Goal: Task Accomplishment & Management: Use online tool/utility

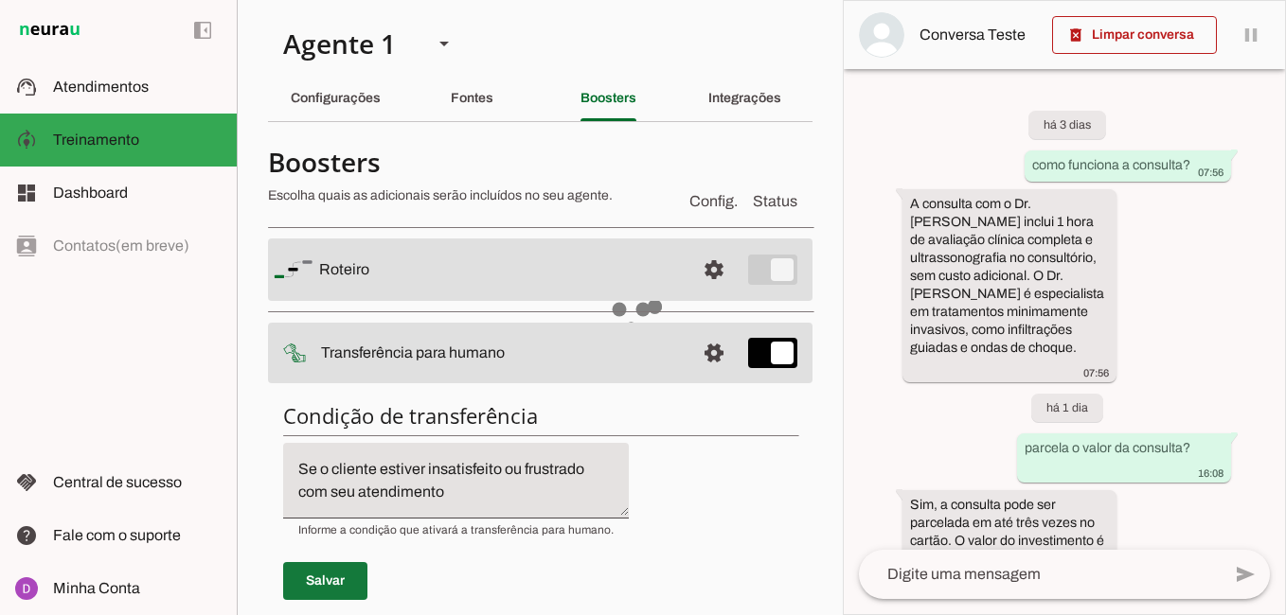
click at [329, 559] on span at bounding box center [325, 581] width 84 height 45
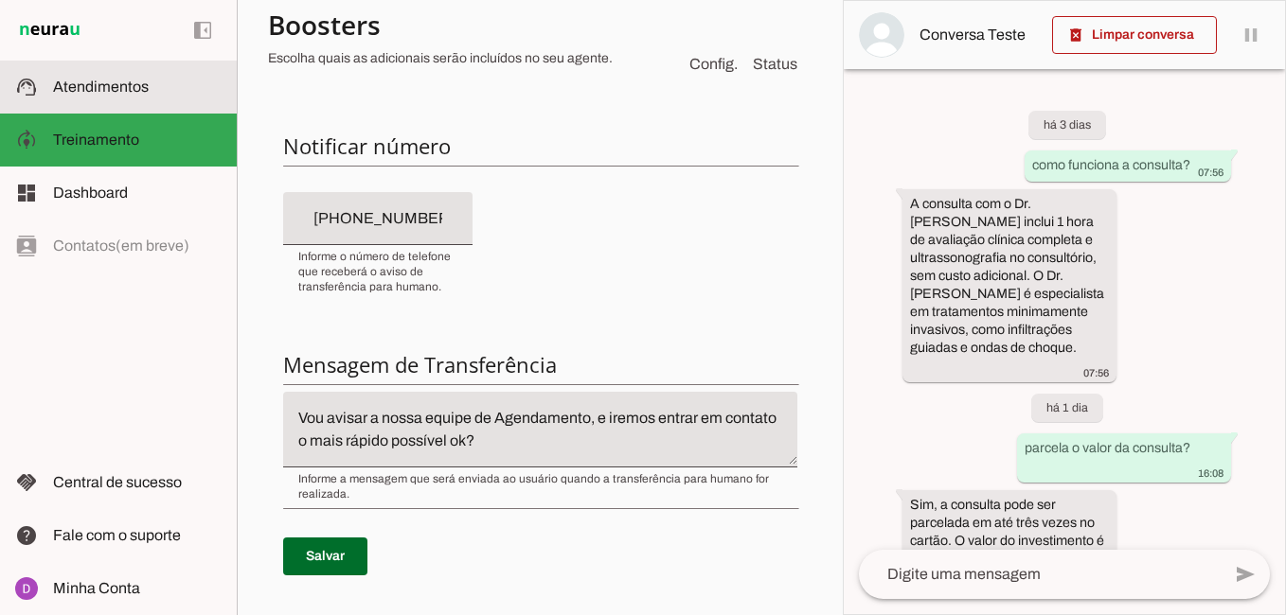
click at [94, 87] on span "Atendimentos" at bounding box center [101, 87] width 96 height 16
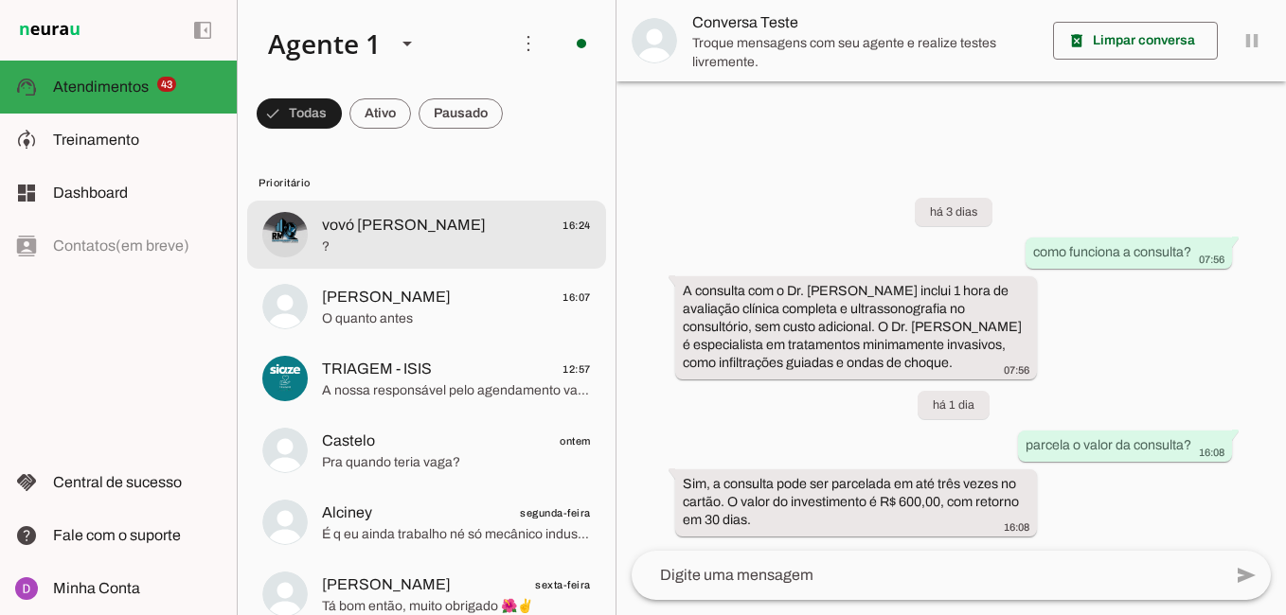
click at [341, 225] on span "vovó [PERSON_NAME]" at bounding box center [404, 225] width 164 height 23
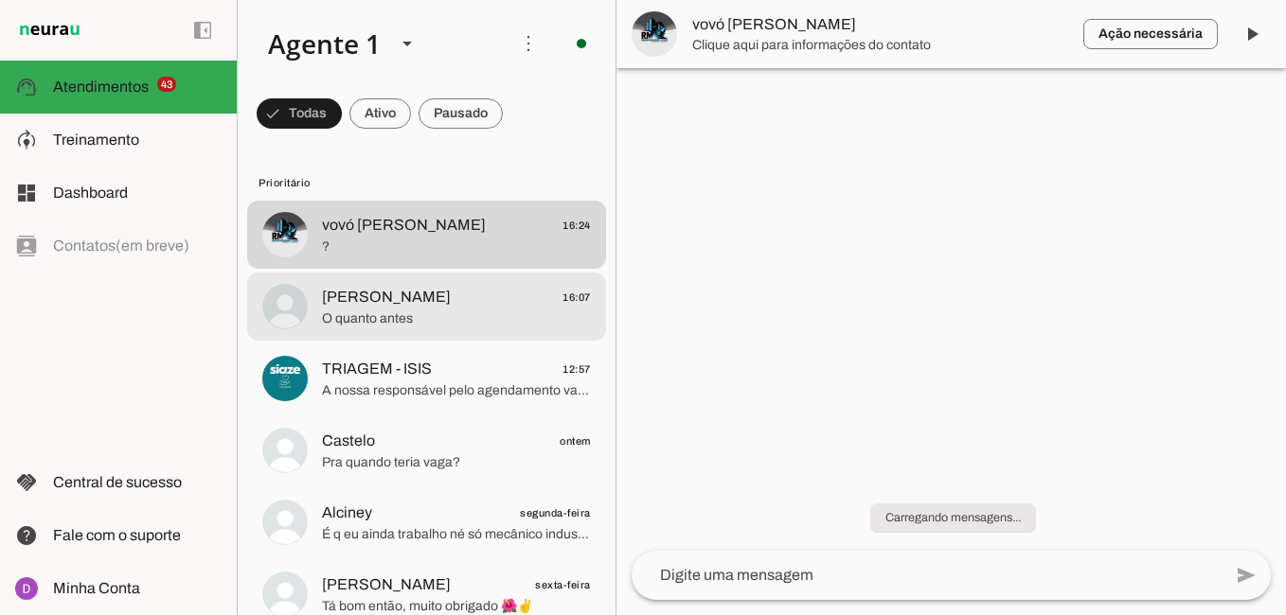
click at [396, 310] on span "O quanto antes" at bounding box center [456, 319] width 269 height 19
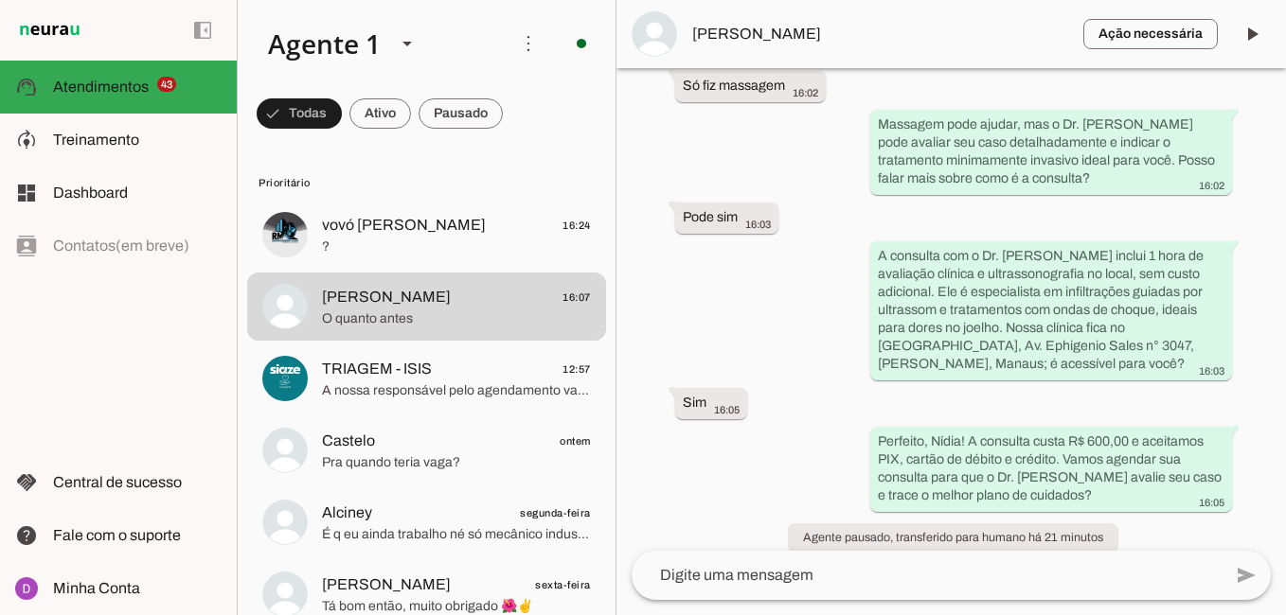
scroll to position [1118, 0]
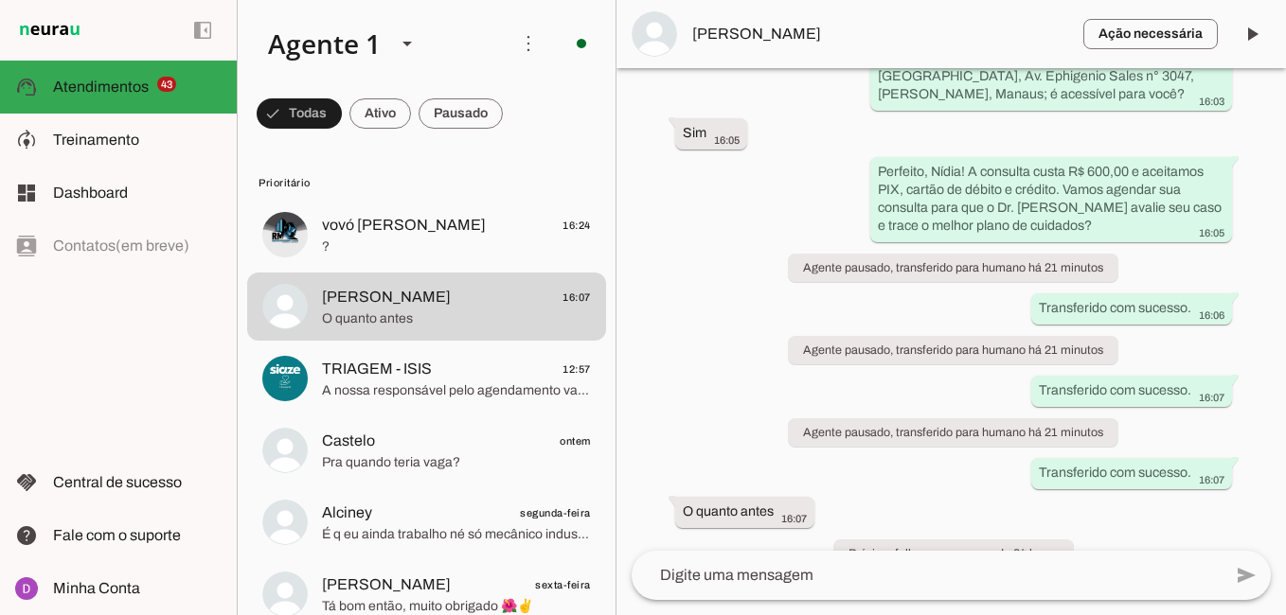
click at [754, 574] on textarea at bounding box center [927, 575] width 590 height 23
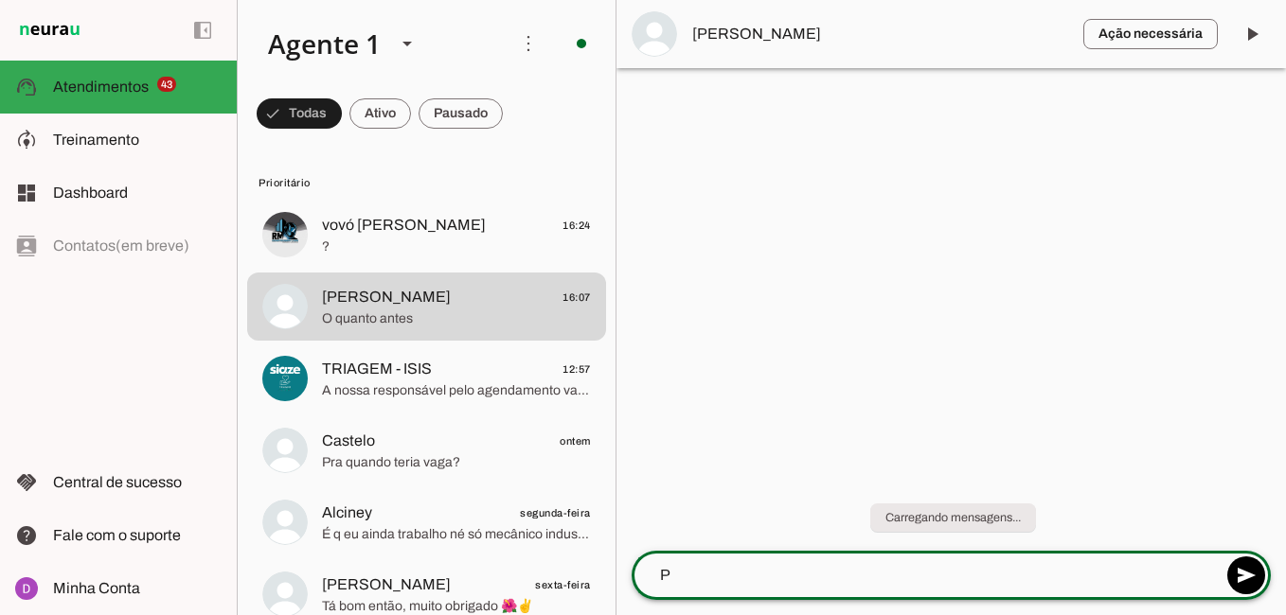
scroll to position [0, 0]
click at [771, 578] on textarea "Perfeito, possuo para o dia 25/08!" at bounding box center [927, 575] width 590 height 23
click at [1052, 589] on div "Perfeito, possuo horários especiais para o dia 25/08!" at bounding box center [927, 575] width 590 height 49
click at [1054, 576] on textarea "Perfeito, possuo horários especiais para o dia 25/08!" at bounding box center [927, 575] width 590 height 23
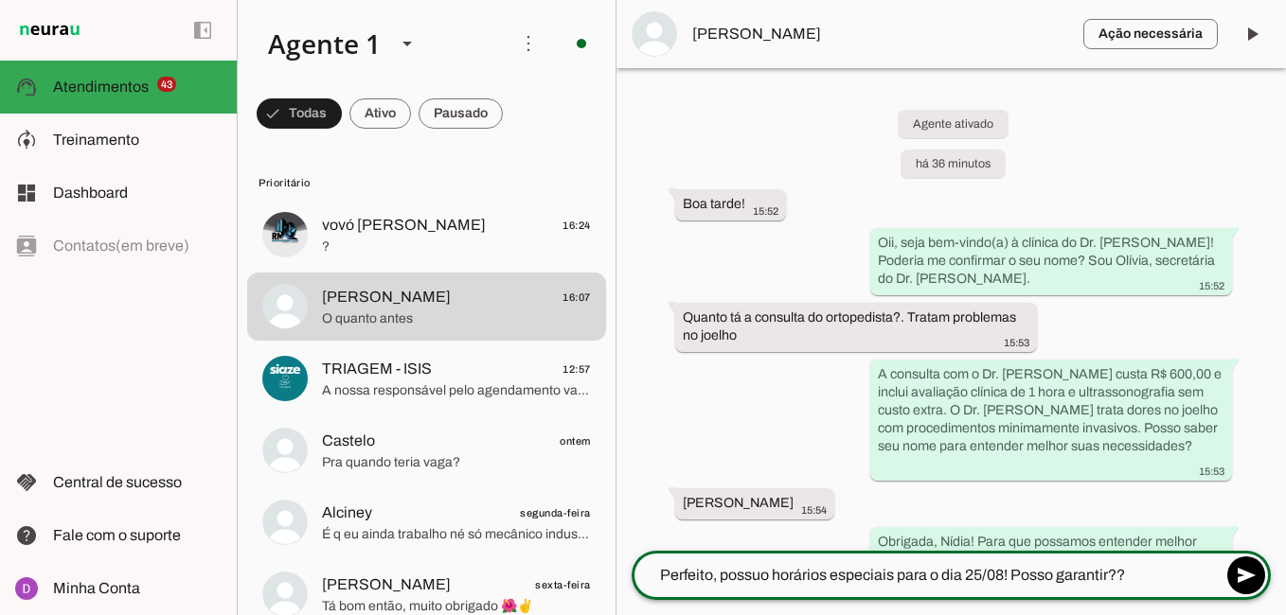
click at [1114, 578] on textarea "Perfeito, possuo horários especiais para o dia 25/08! Posso garantir??" at bounding box center [927, 575] width 590 height 23
type textarea "Perfeito, possuo horários especiais para o dia 25/08! Posso garantir para você??"
type md-outlined-text-field "Perfeito, possuo horários especiais para o dia 25/08! Posso garantir para você??"
click at [1243, 579] on span at bounding box center [1245, 575] width 45 height 45
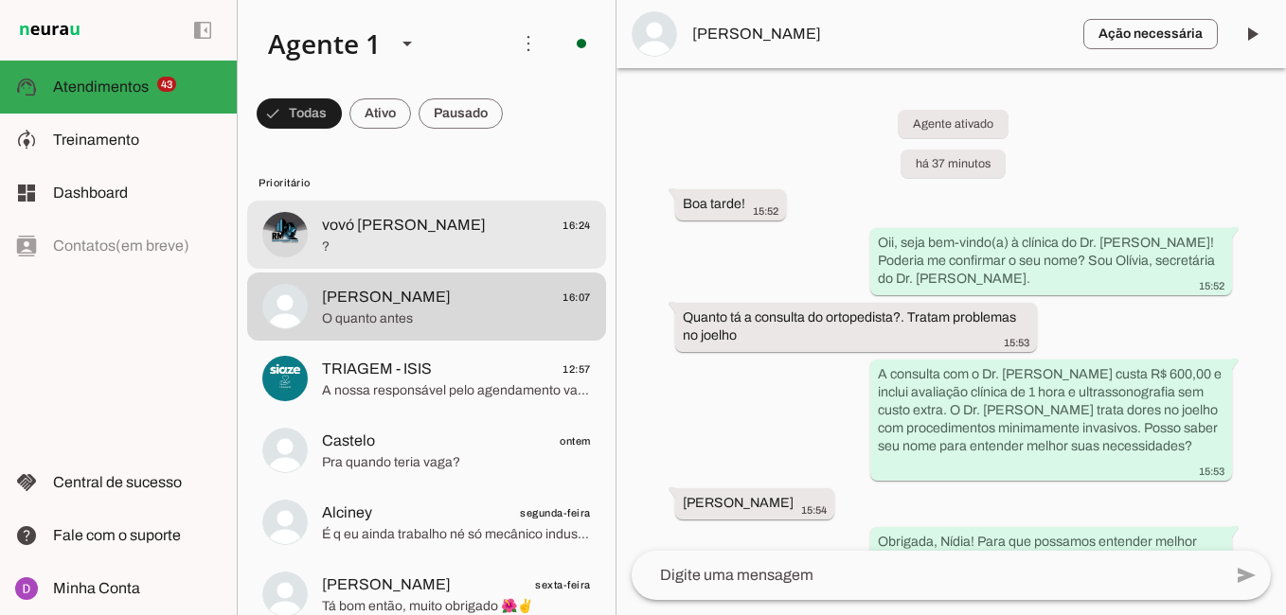
click at [345, 238] on span "?" at bounding box center [456, 247] width 269 height 19
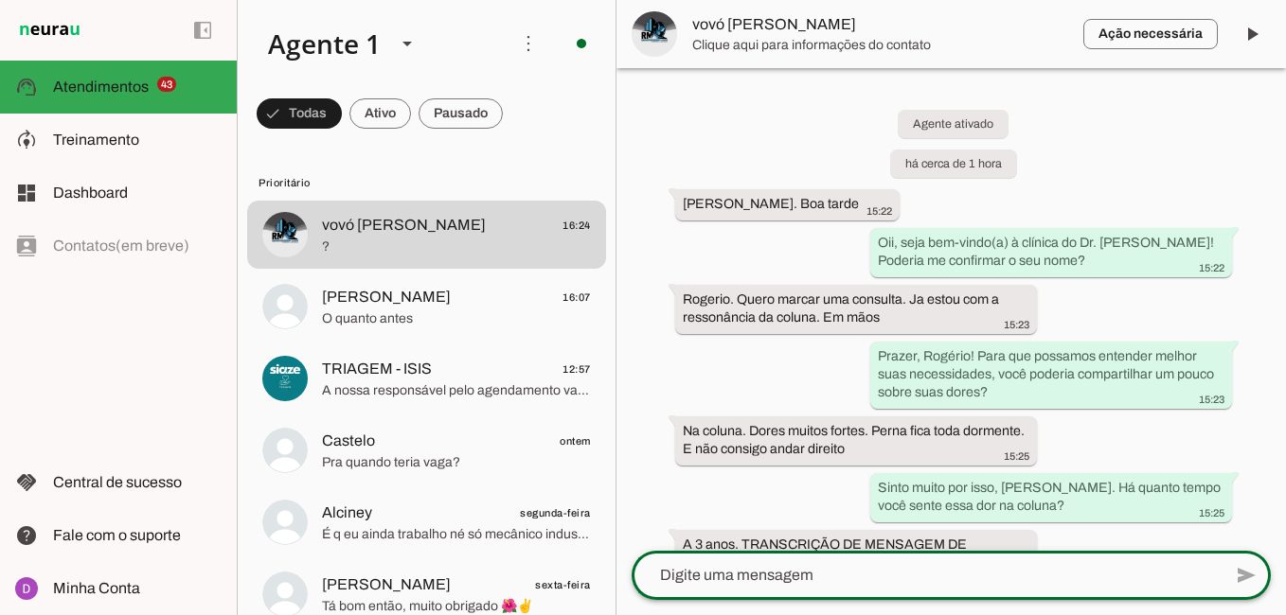
click at [836, 575] on textarea at bounding box center [927, 575] width 590 height 23
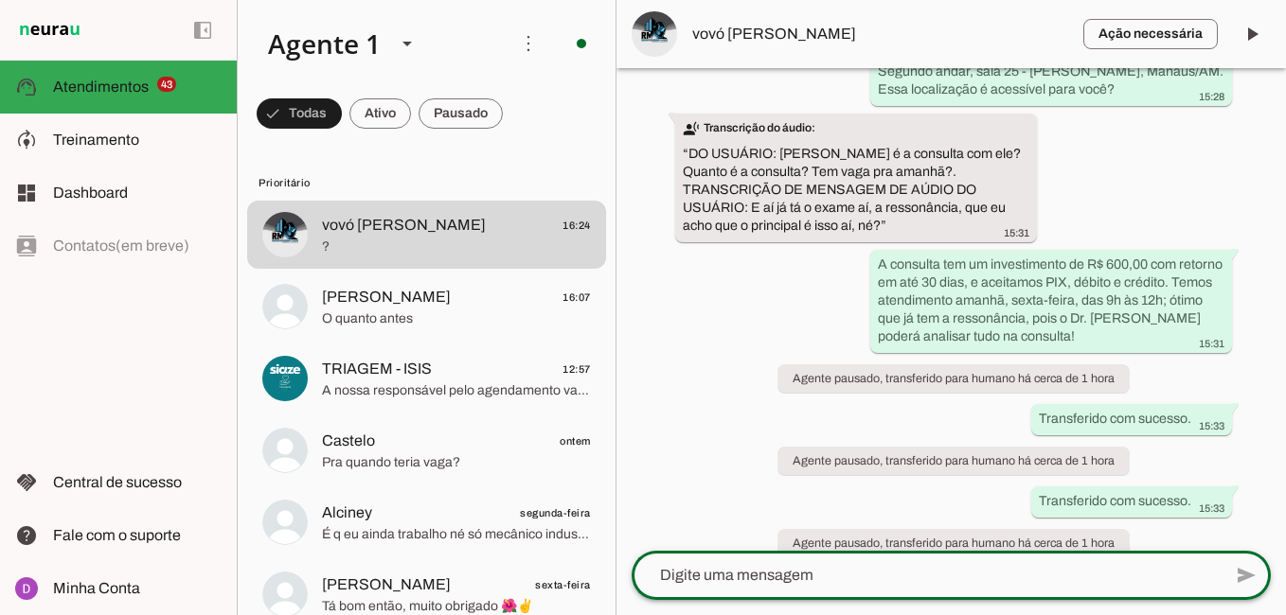
scroll to position [1118, 0]
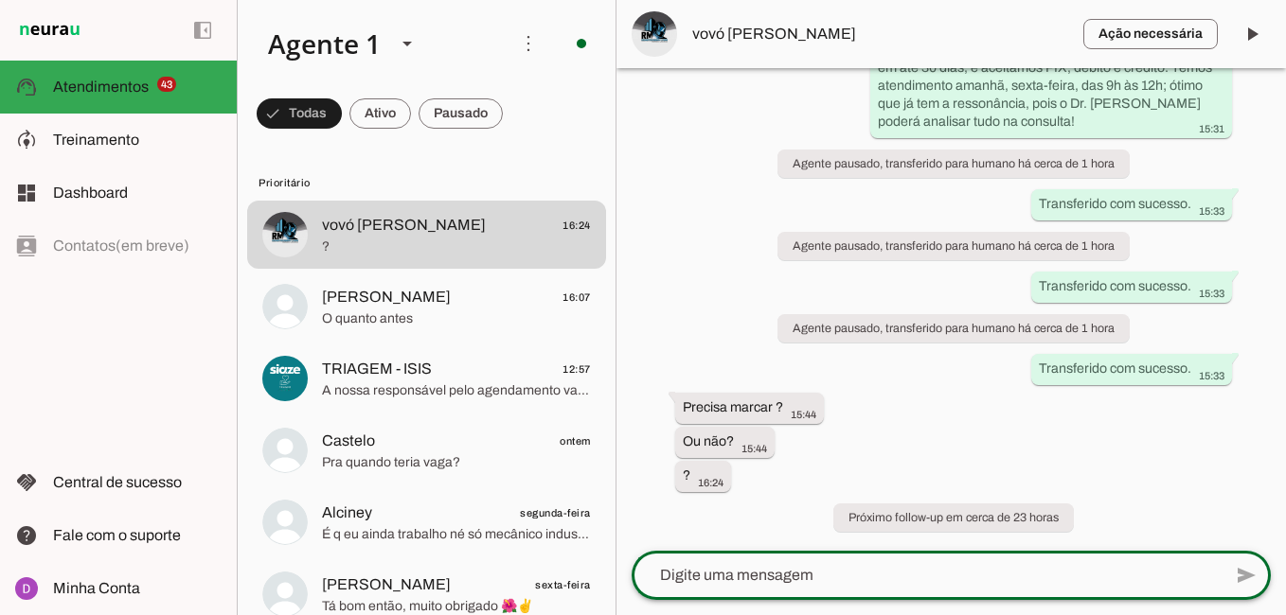
click at [878, 567] on textarea at bounding box center [927, 575] width 590 height 23
click at [747, 578] on textarea at bounding box center [927, 575] width 590 height 23
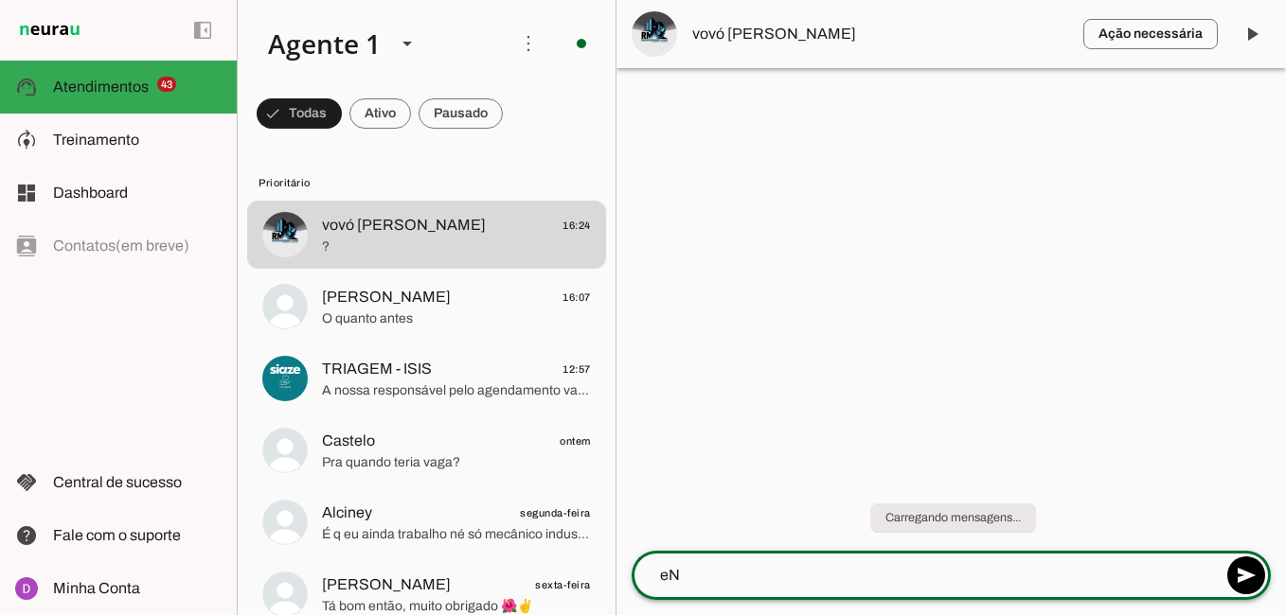
type textarea "e"
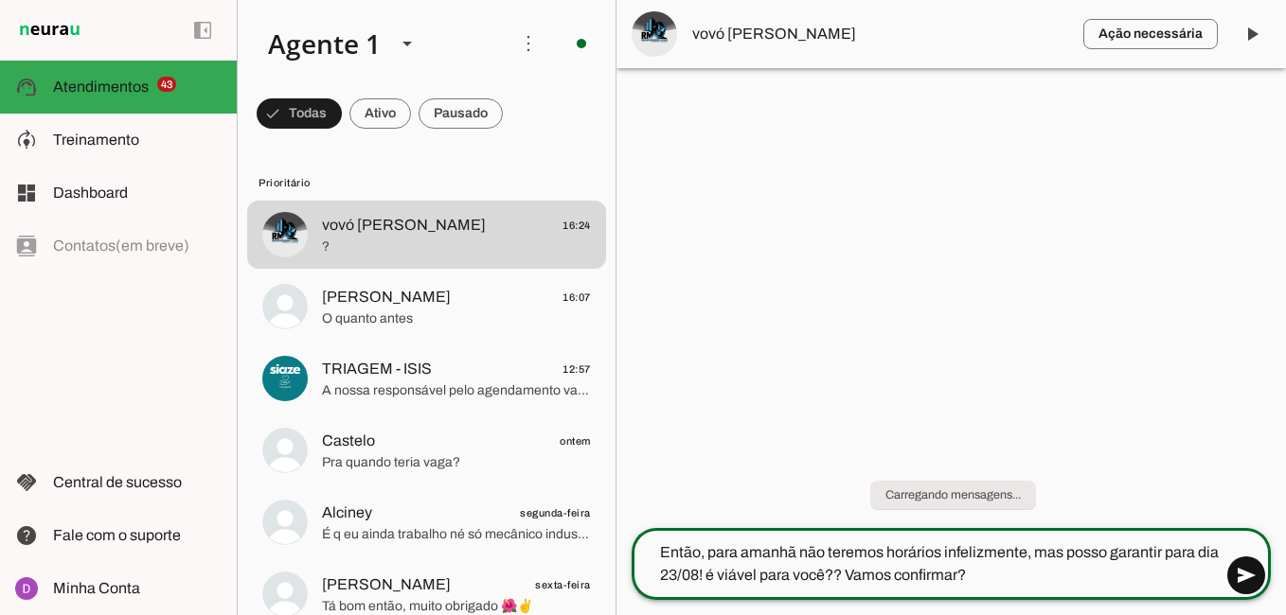
type textarea "Então, para amanhã não teremos horários infelizmente, mas posso garantir para d…"
type md-outlined-text-field "Então, para amanhã não teremos horários infelizmente, mas posso garantir para d…"
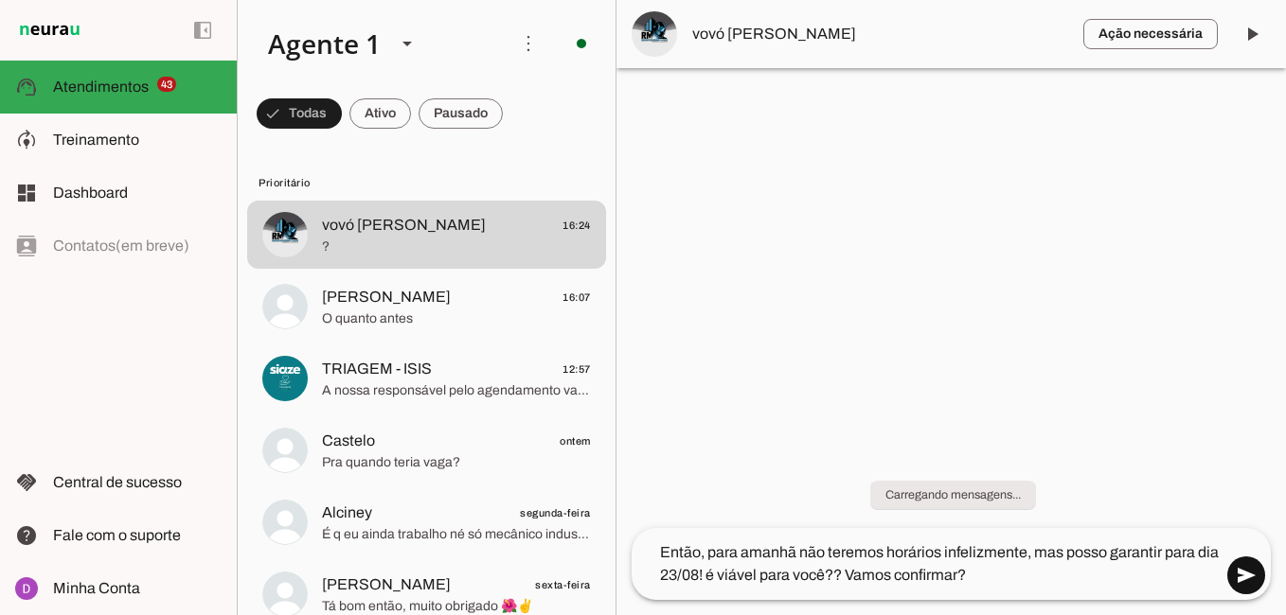
click at [1245, 568] on span at bounding box center [1245, 575] width 45 height 45
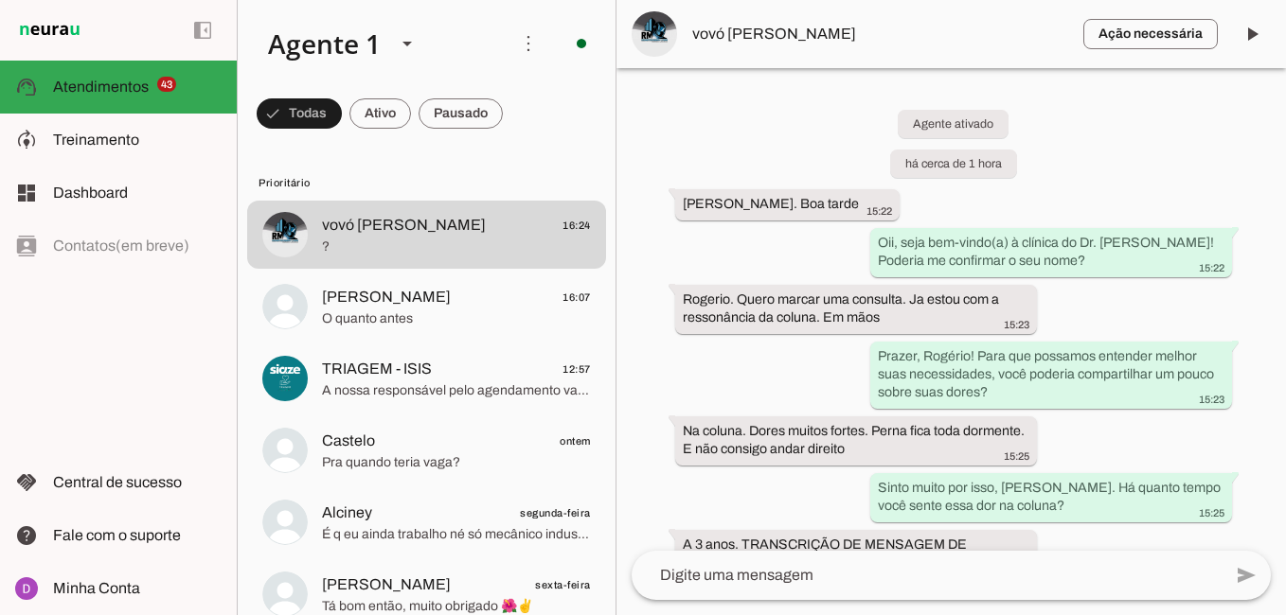
click at [395, 269] on md-item "[PERSON_NAME] 16:07 O quanto antes" at bounding box center [426, 235] width 359 height 68
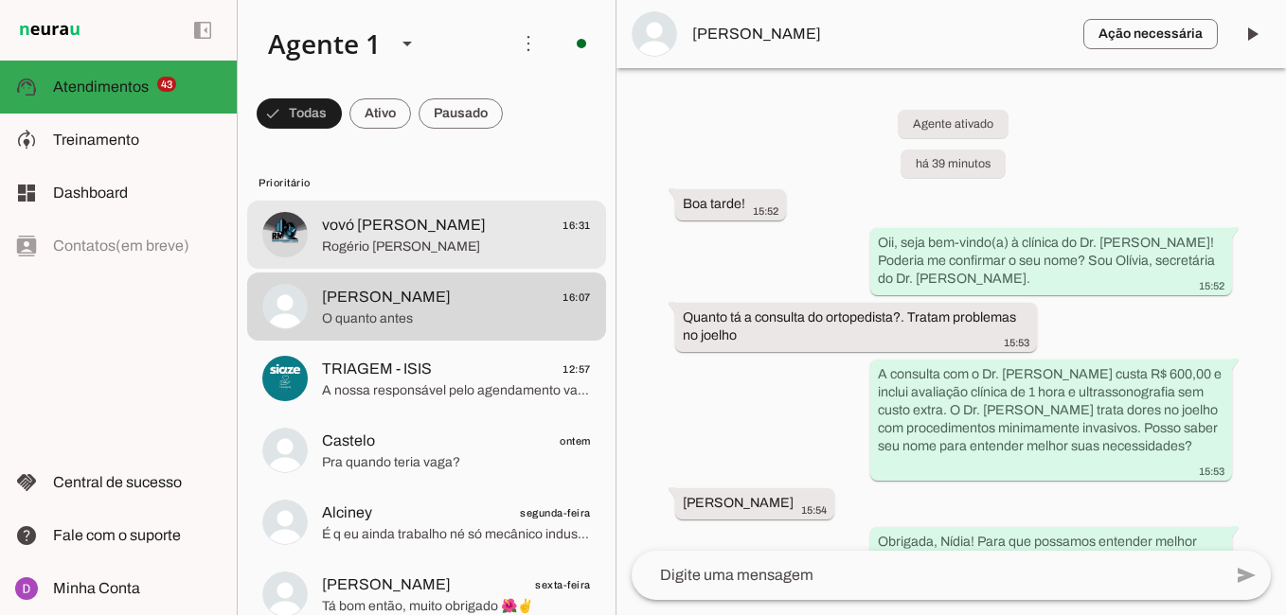
click at [437, 245] on span "Rogério [PERSON_NAME]" at bounding box center [456, 247] width 269 height 19
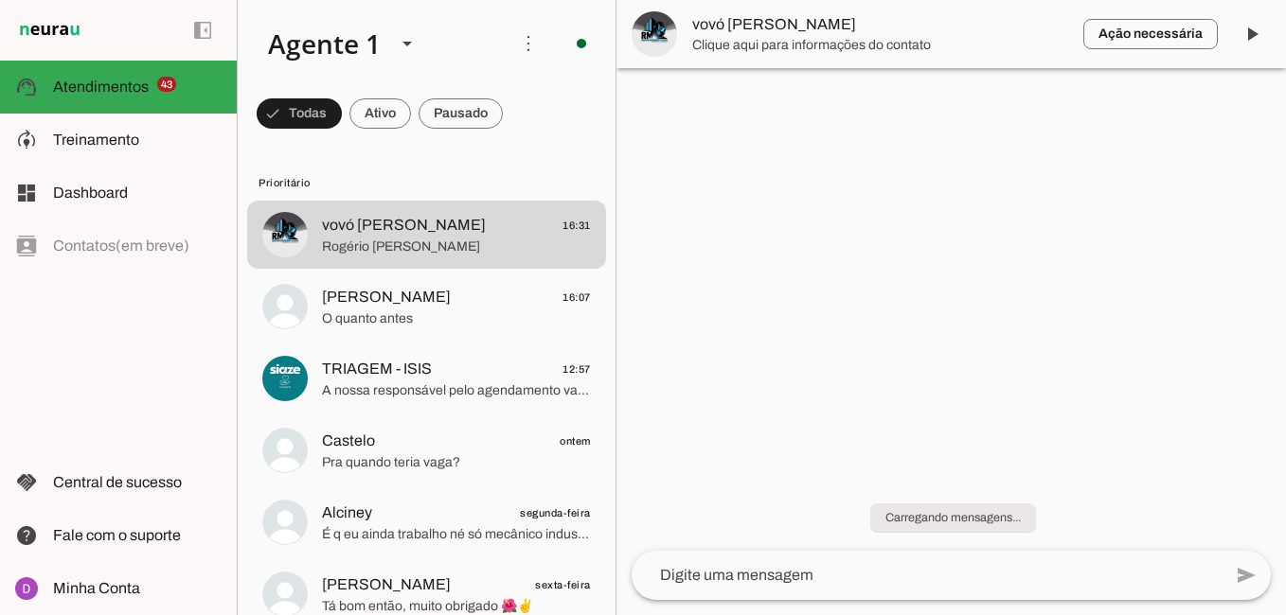
scroll to position [1334, 0]
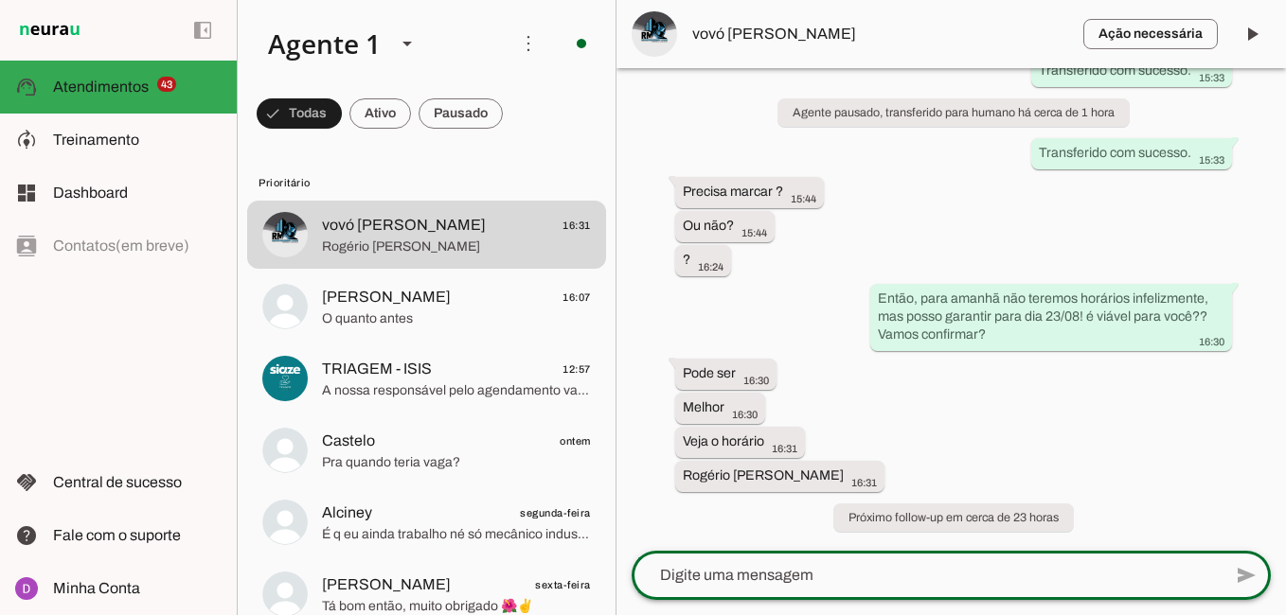
click at [752, 584] on textarea at bounding box center [927, 575] width 590 height 23
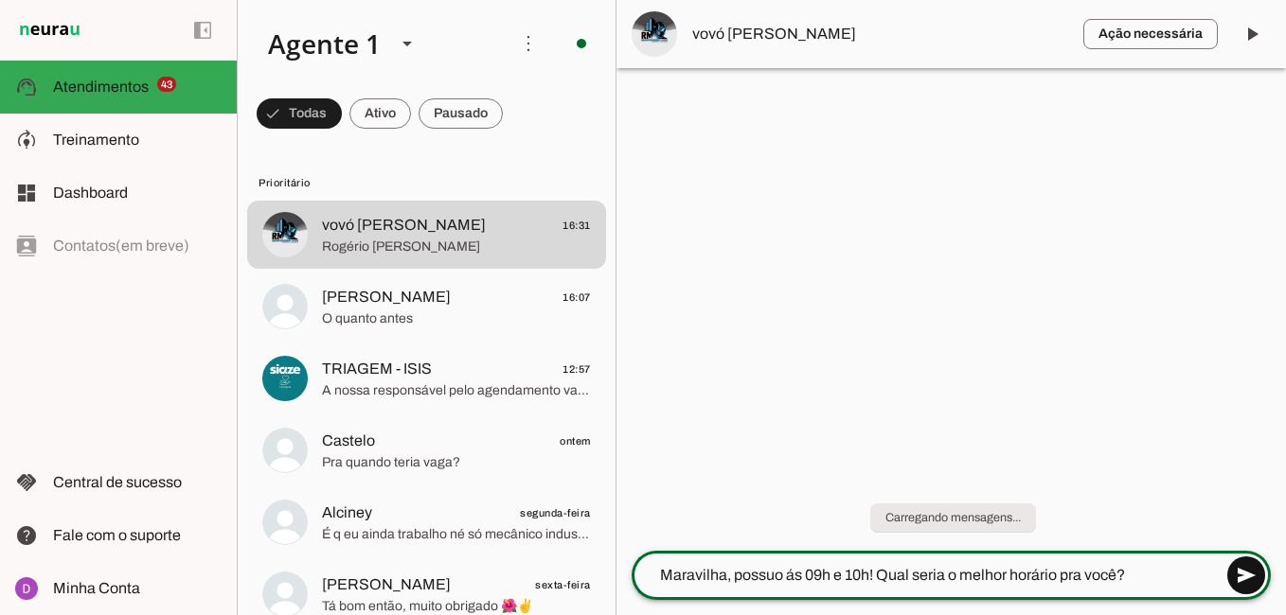
type textarea "Maravilha, possuo ás 09h e 10h! Qual seria o melhor horário pra você?"
type md-outlined-text-field "Maravilha, possuo ás 09h e 10h! Qual seria o melhor horário pra você?"
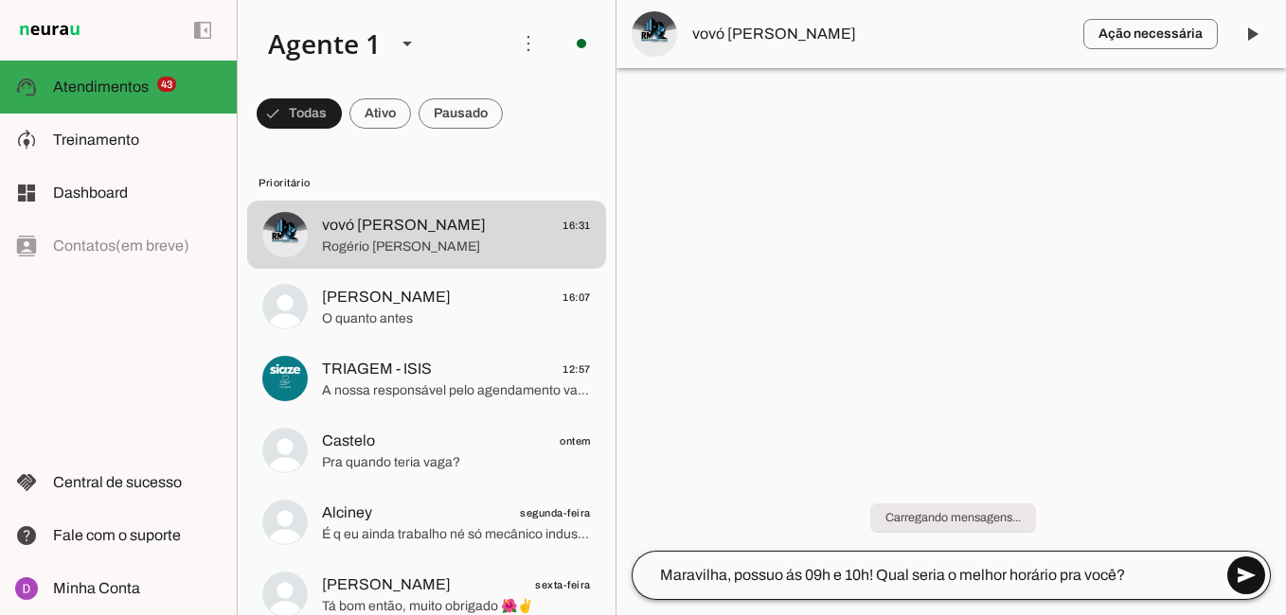
click at [1231, 575] on span at bounding box center [1245, 575] width 45 height 45
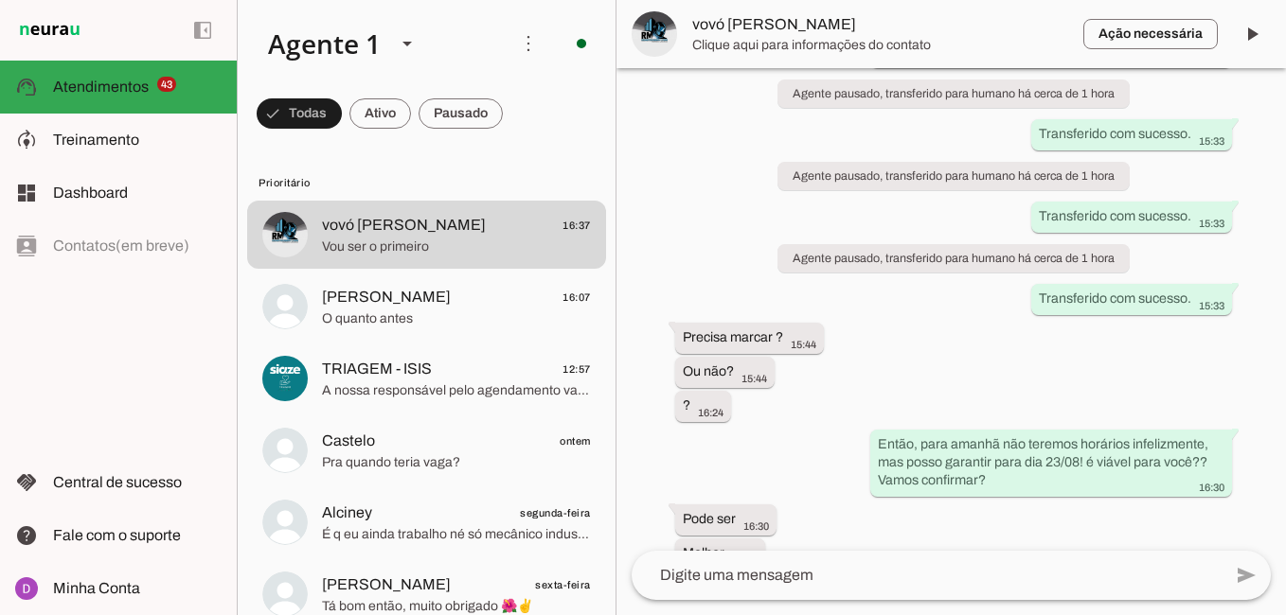
scroll to position [1464, 0]
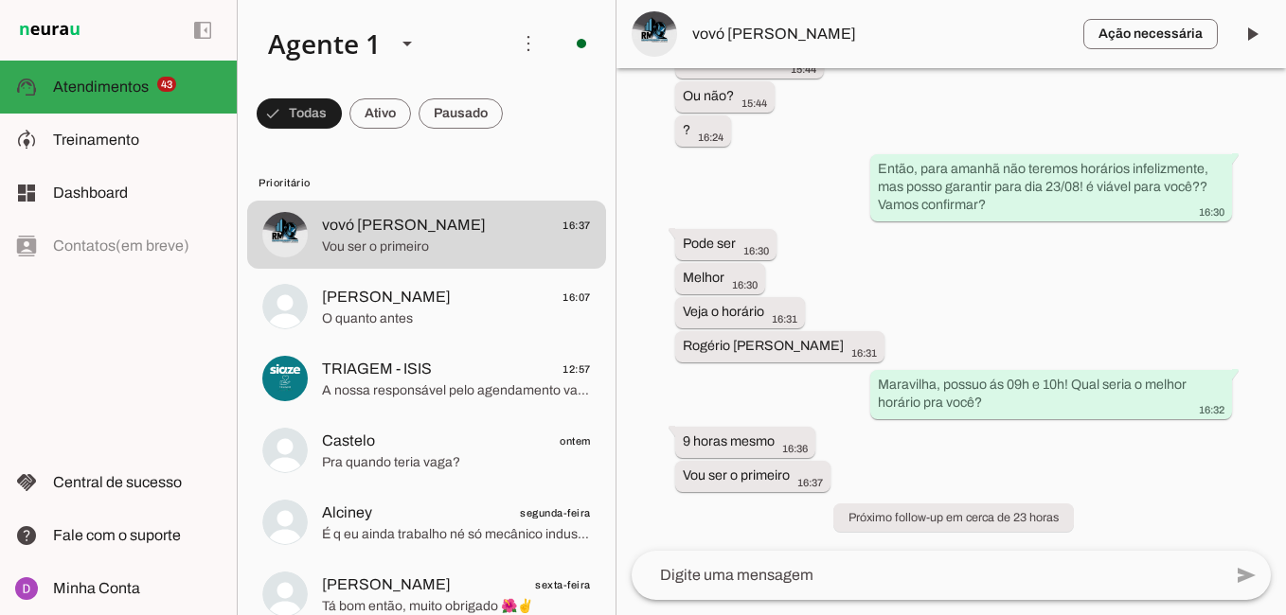
click at [842, 580] on textarea at bounding box center [927, 575] width 590 height 23
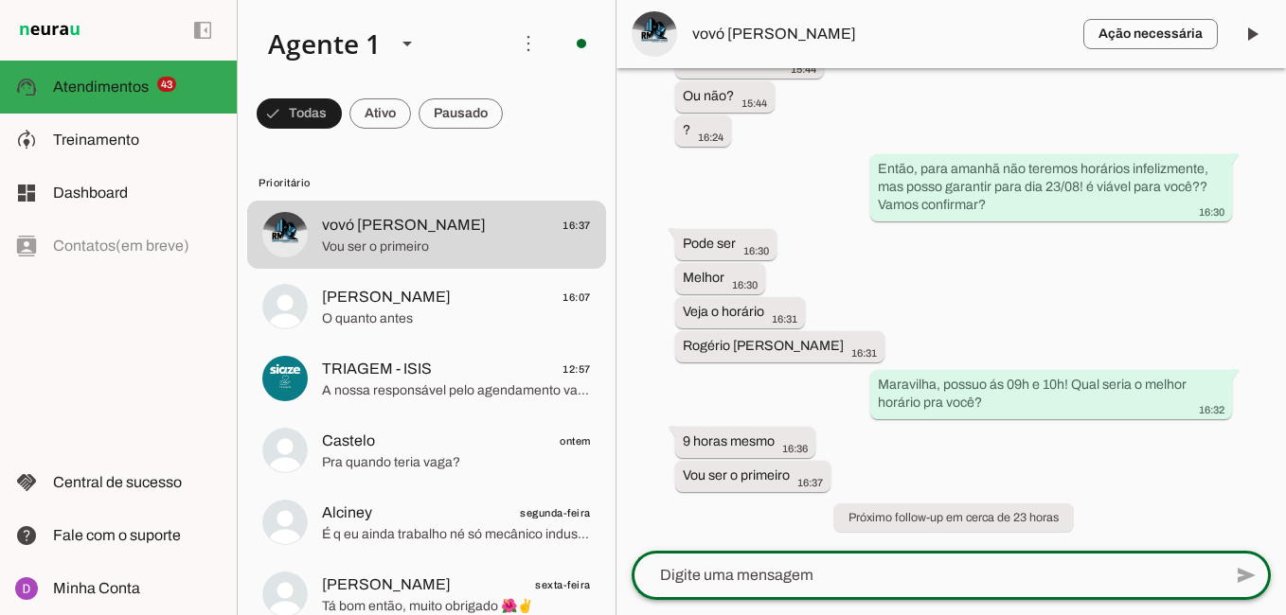
click at [808, 578] on textarea at bounding box center [927, 575] width 590 height 23
paste textarea "Maravilha, obrigada! Agora, para agilizar um pouco nosso atendimento no dia da …"
type textarea "Maravilha, obrigada! Agora, para agilizar um pouco nosso atendimento no dia da …"
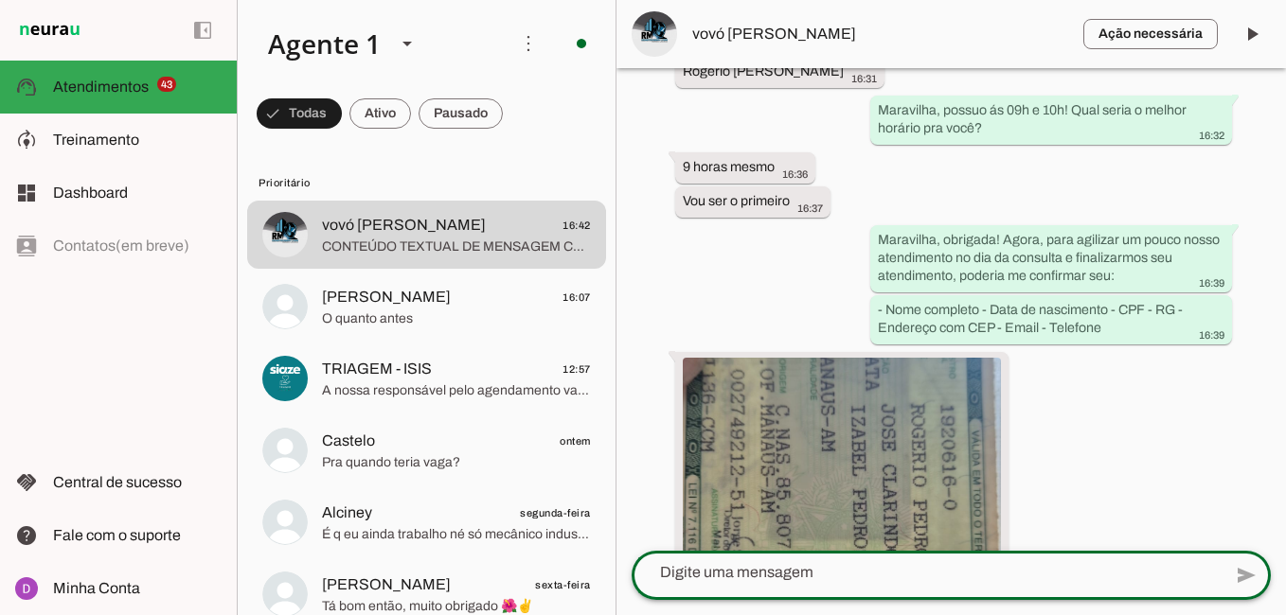
scroll to position [1955, 0]
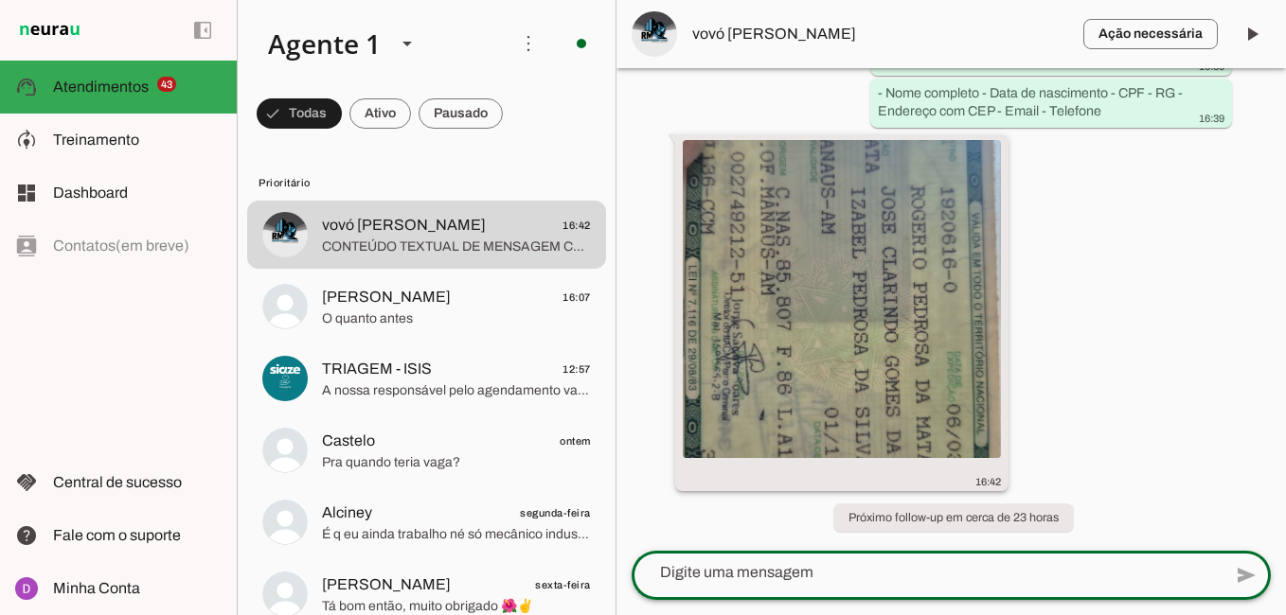
click at [836, 301] on img at bounding box center [842, 299] width 318 height 318
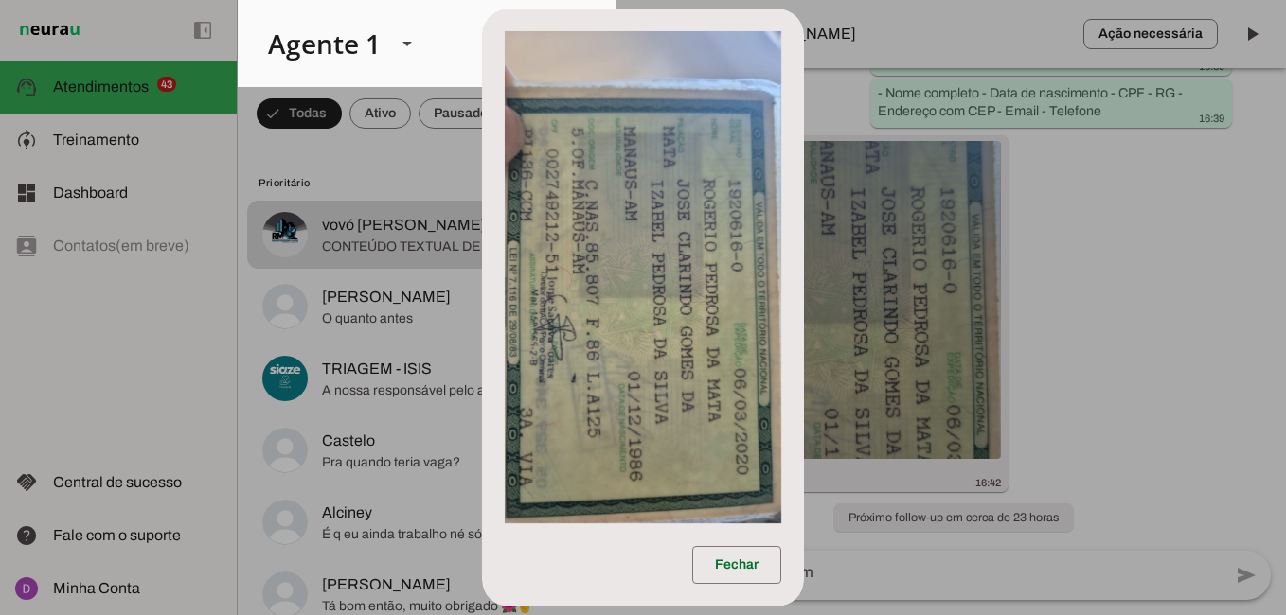
click at [804, 574] on dialog "Fechar" at bounding box center [643, 308] width 322 height 598
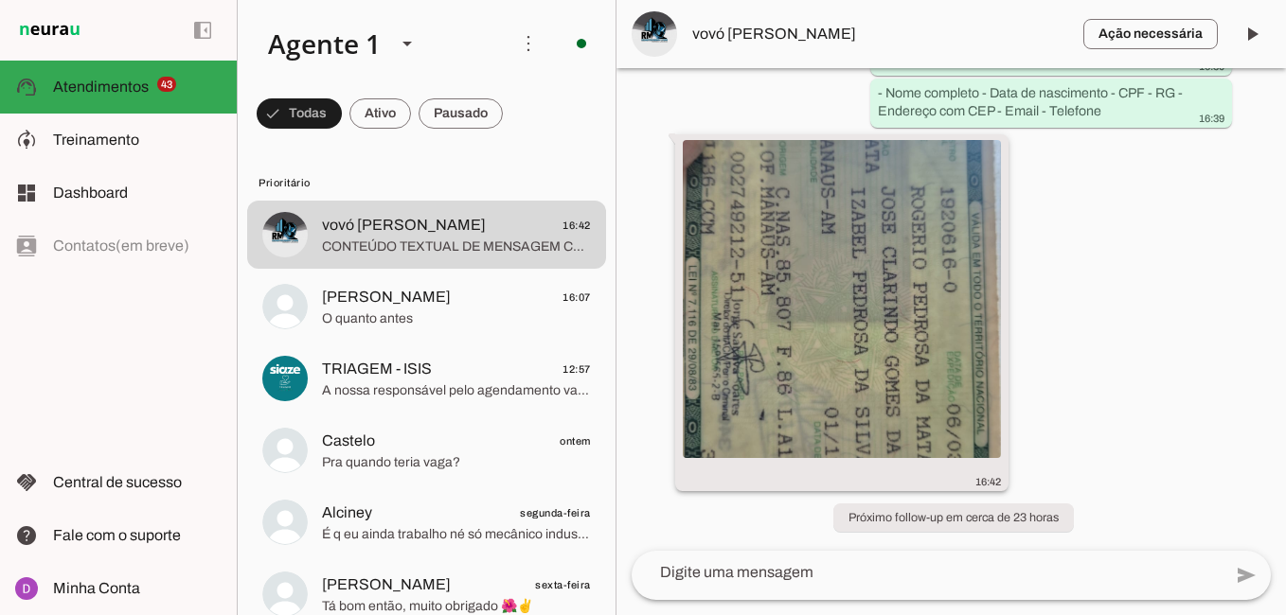
click at [766, 237] on img at bounding box center [842, 299] width 318 height 318
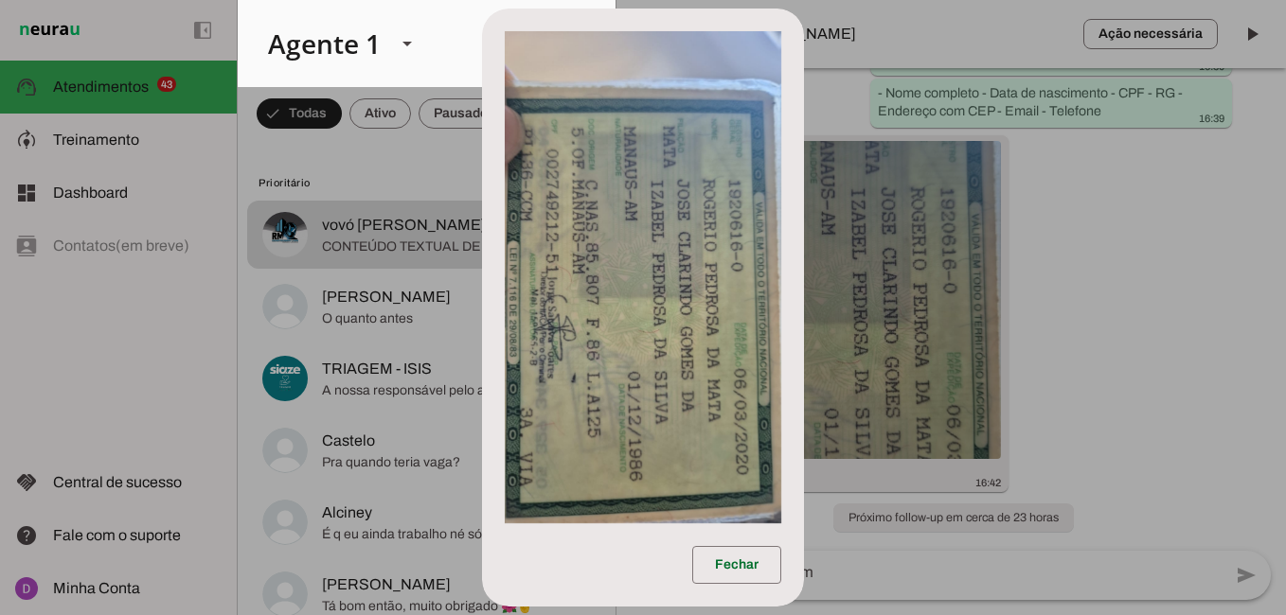
click at [804, 365] on dialog "Fechar" at bounding box center [643, 308] width 322 height 598
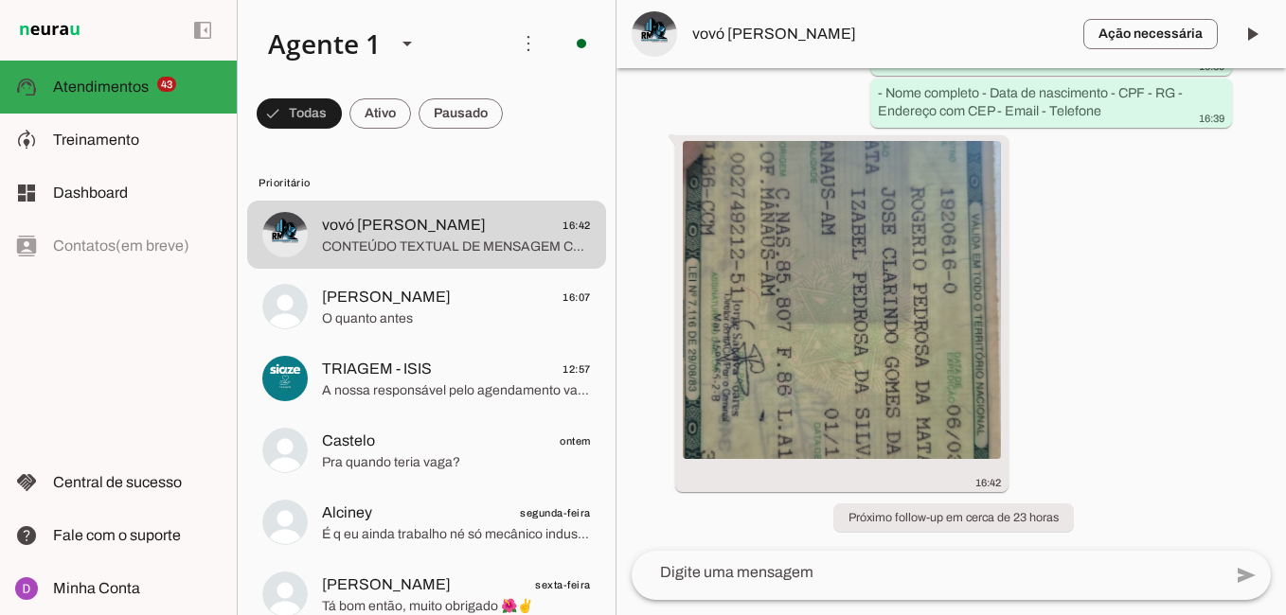
click at [760, 27] on span "vovó [PERSON_NAME]" at bounding box center [880, 34] width 376 height 23
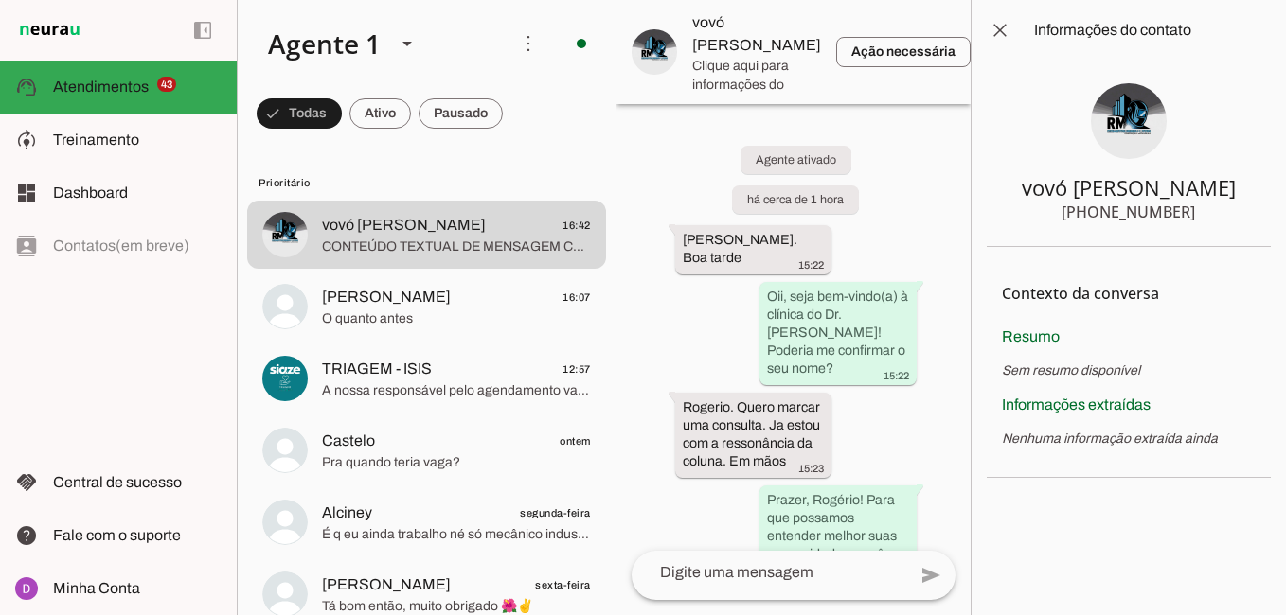
drag, startPoint x: 1084, startPoint y: 210, endPoint x: 1106, endPoint y: 209, distance: 21.8
click at [1106, 209] on div "[PHONE_NUMBER]" at bounding box center [1128, 212] width 134 height 23
drag, startPoint x: 1106, startPoint y: 209, endPoint x: 1078, endPoint y: 218, distance: 29.7
click at [1076, 219] on div "[PHONE_NUMBER]" at bounding box center [1128, 212] width 134 height 23
drag, startPoint x: 1080, startPoint y: 214, endPoint x: 1203, endPoint y: 227, distance: 122.9
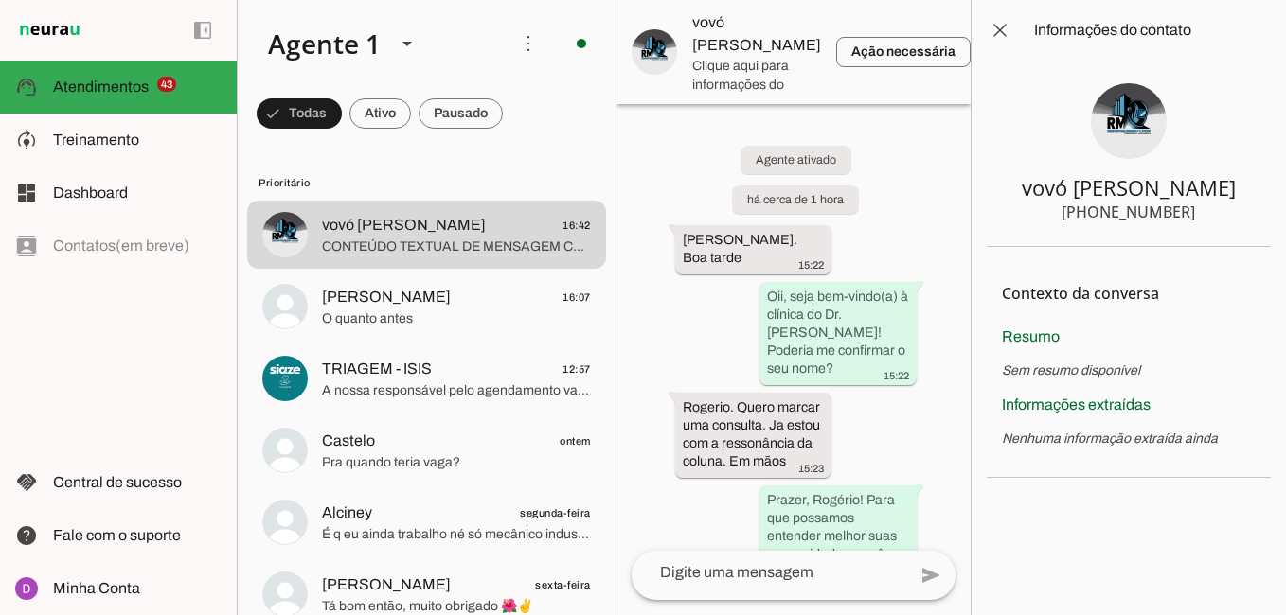
click at [1203, 227] on section "vovó Izabel +55 9284433353" at bounding box center [1129, 154] width 284 height 187
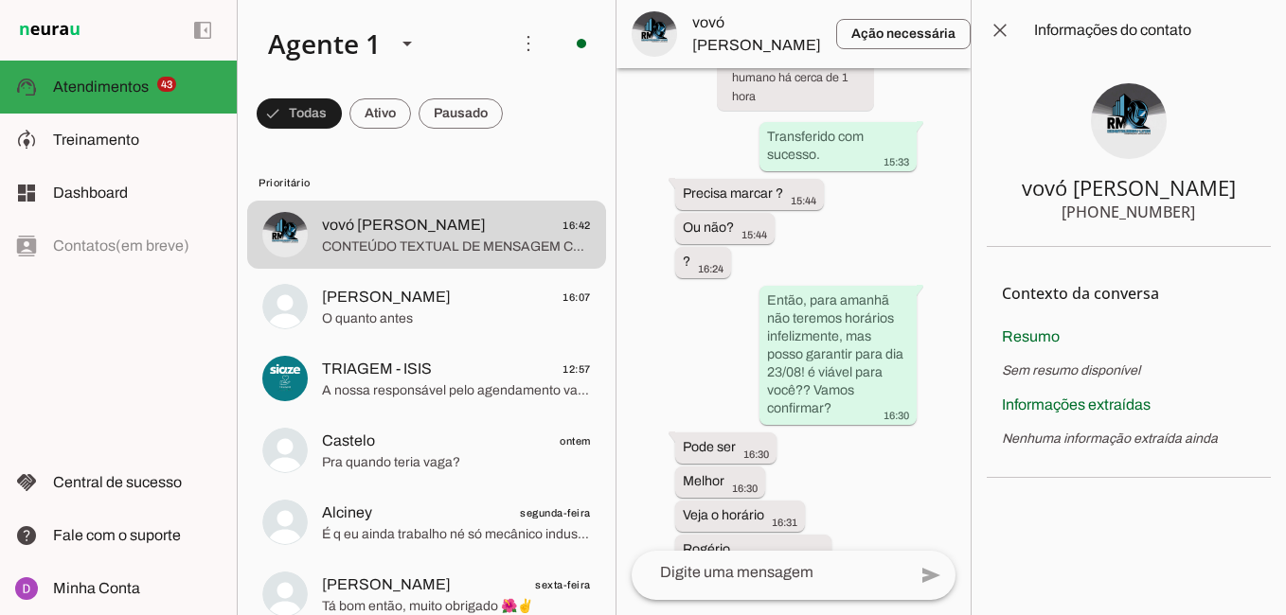
scroll to position [2913, 0]
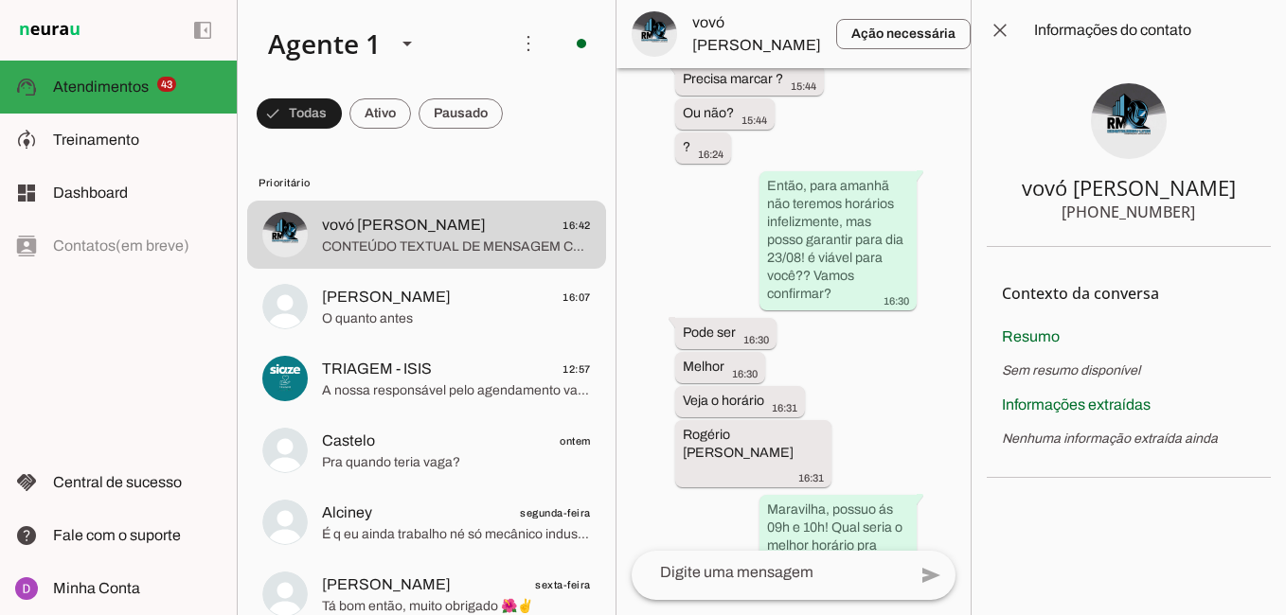
click at [806, 573] on textarea at bounding box center [769, 573] width 275 height 23
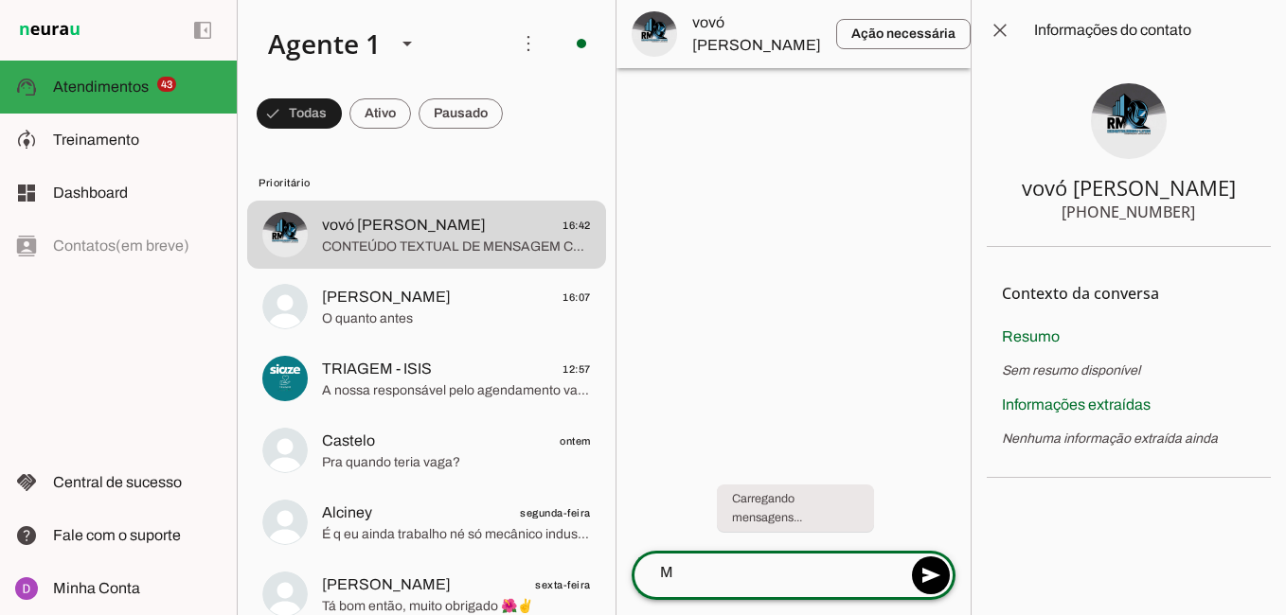
scroll to position [0, 0]
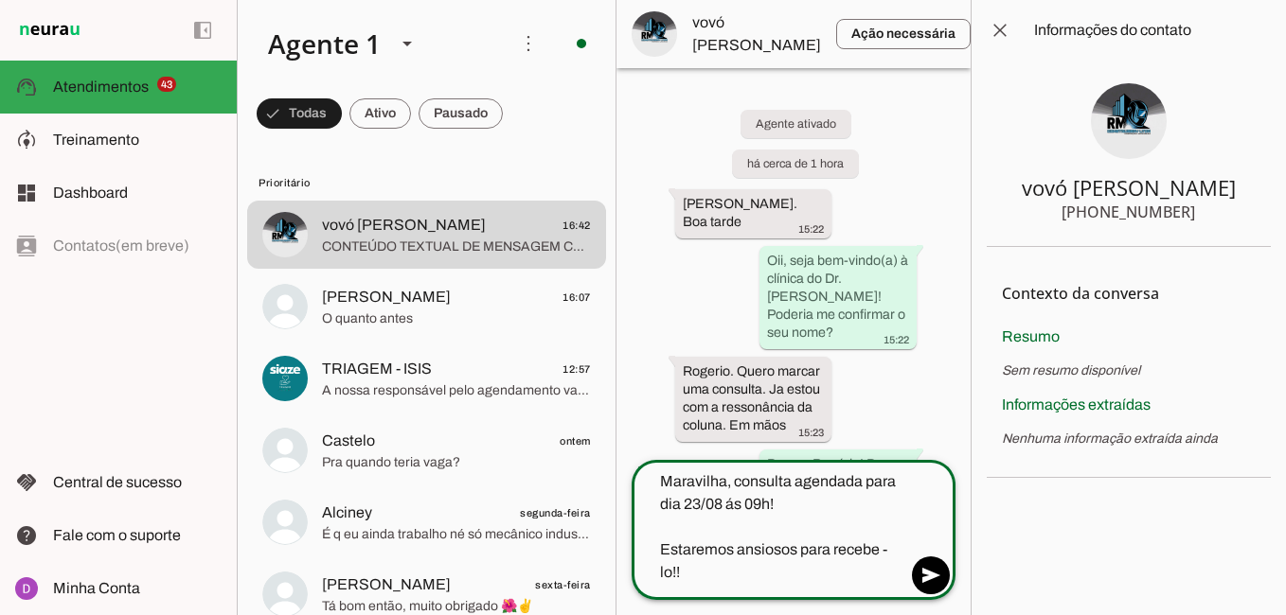
click at [680, 575] on textarea "Maravilha, consulta agendada para dia 23/08 ás 09h! Estaremos ansiosos para rec…" at bounding box center [769, 528] width 275 height 114
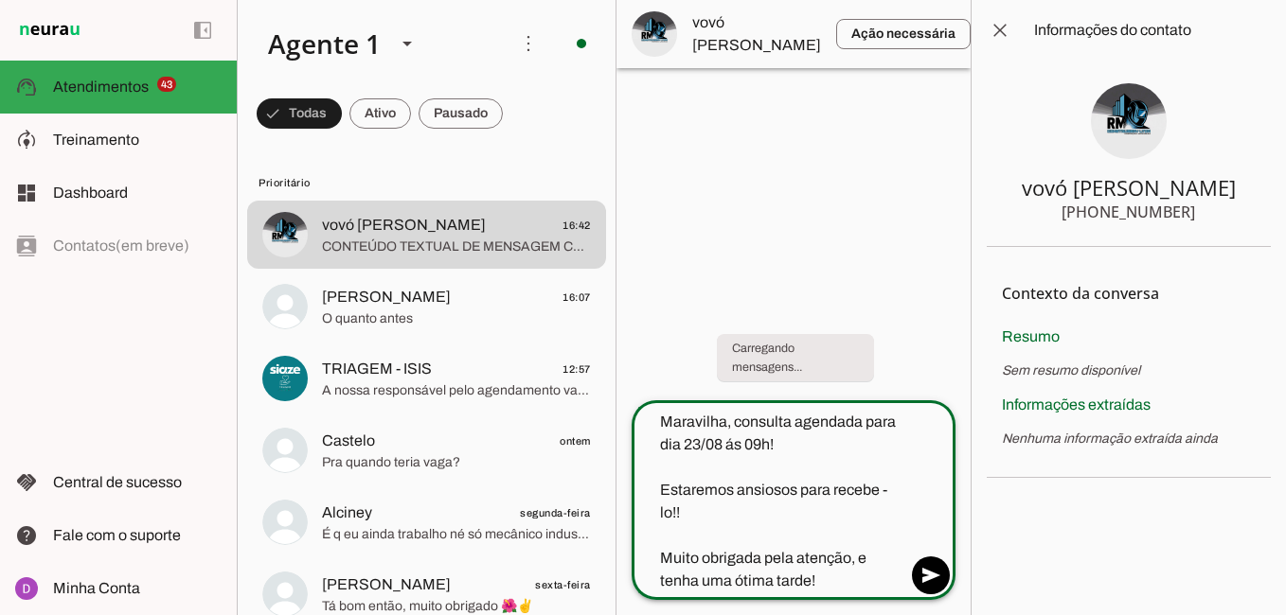
type textarea "Maravilha, consulta agendada para dia 23/08 ás 09h! Estaremos ansiosos para rec…"
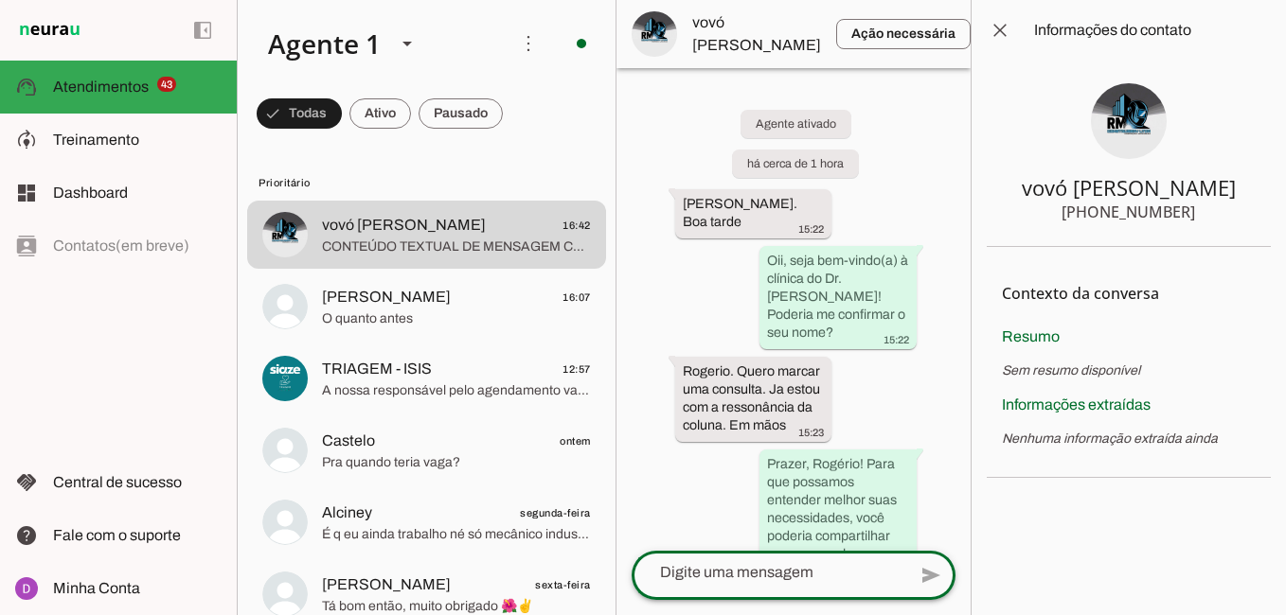
drag, startPoint x: 1076, startPoint y: 216, endPoint x: 1186, endPoint y: 211, distance: 110.9
click at [1186, 211] on div "[PHONE_NUMBER]" at bounding box center [1128, 212] width 134 height 23
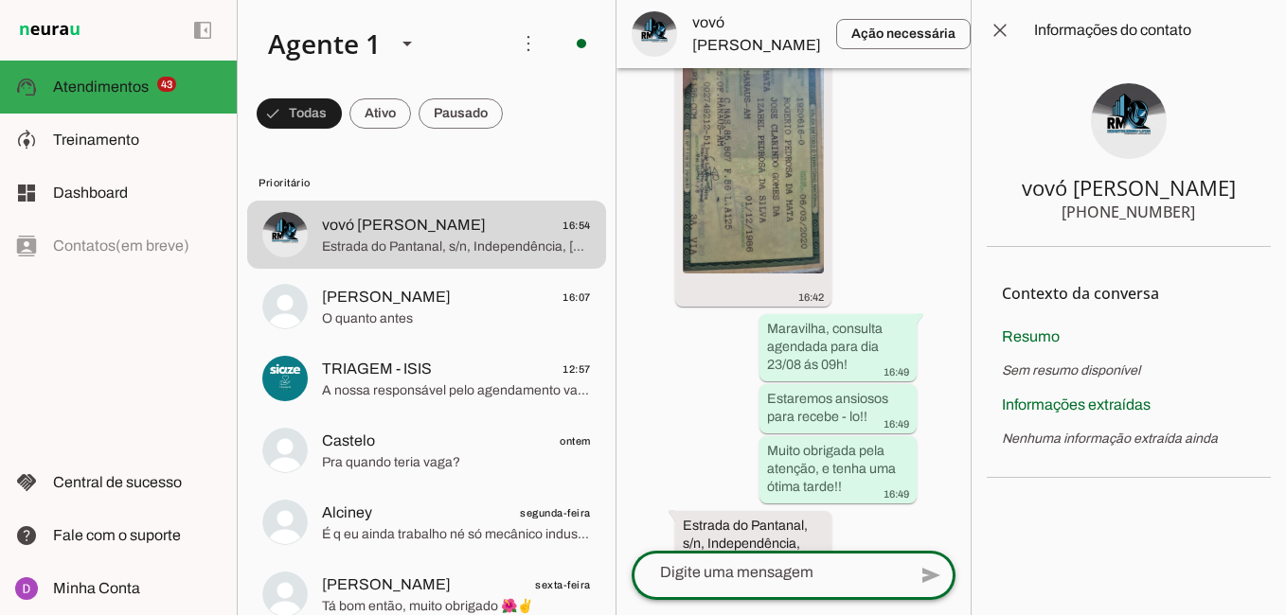
scroll to position [3940, 0]
